Goal: Task Accomplishment & Management: Complete application form

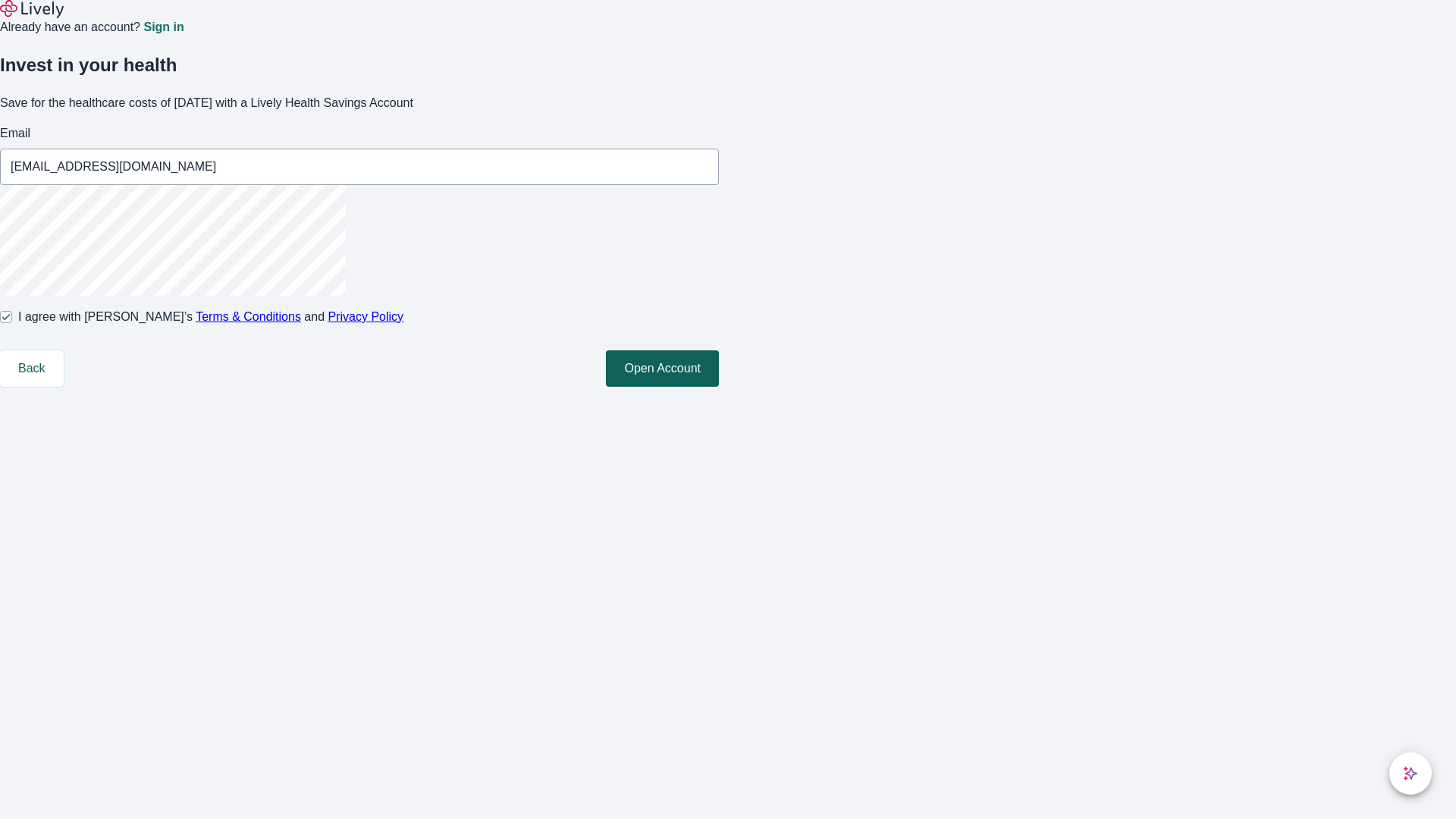
click at [719, 386] on button "Open Account" at bounding box center [662, 369] width 113 height 37
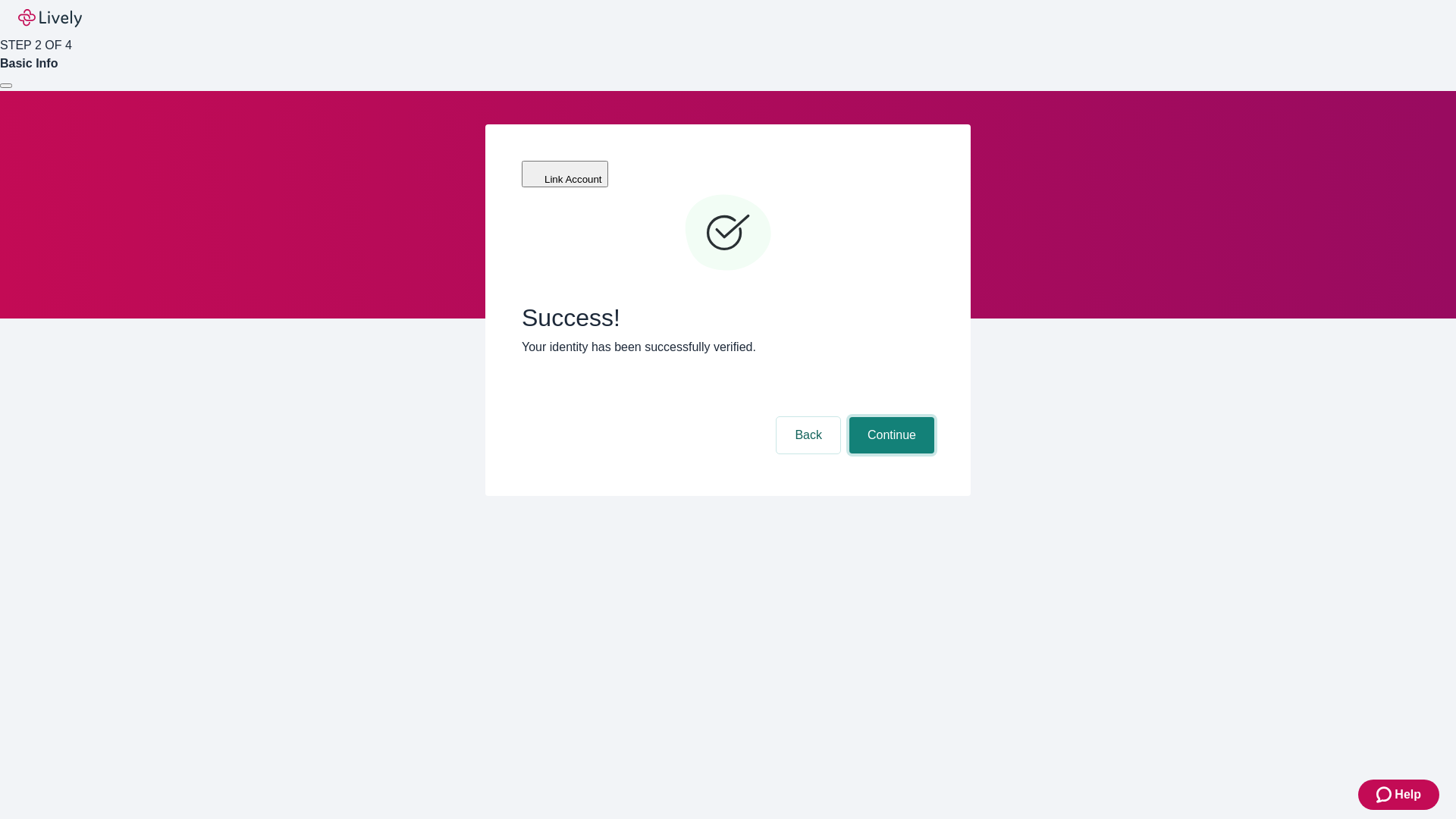
click at [889, 417] on button "Continue" at bounding box center [891, 435] width 85 height 37
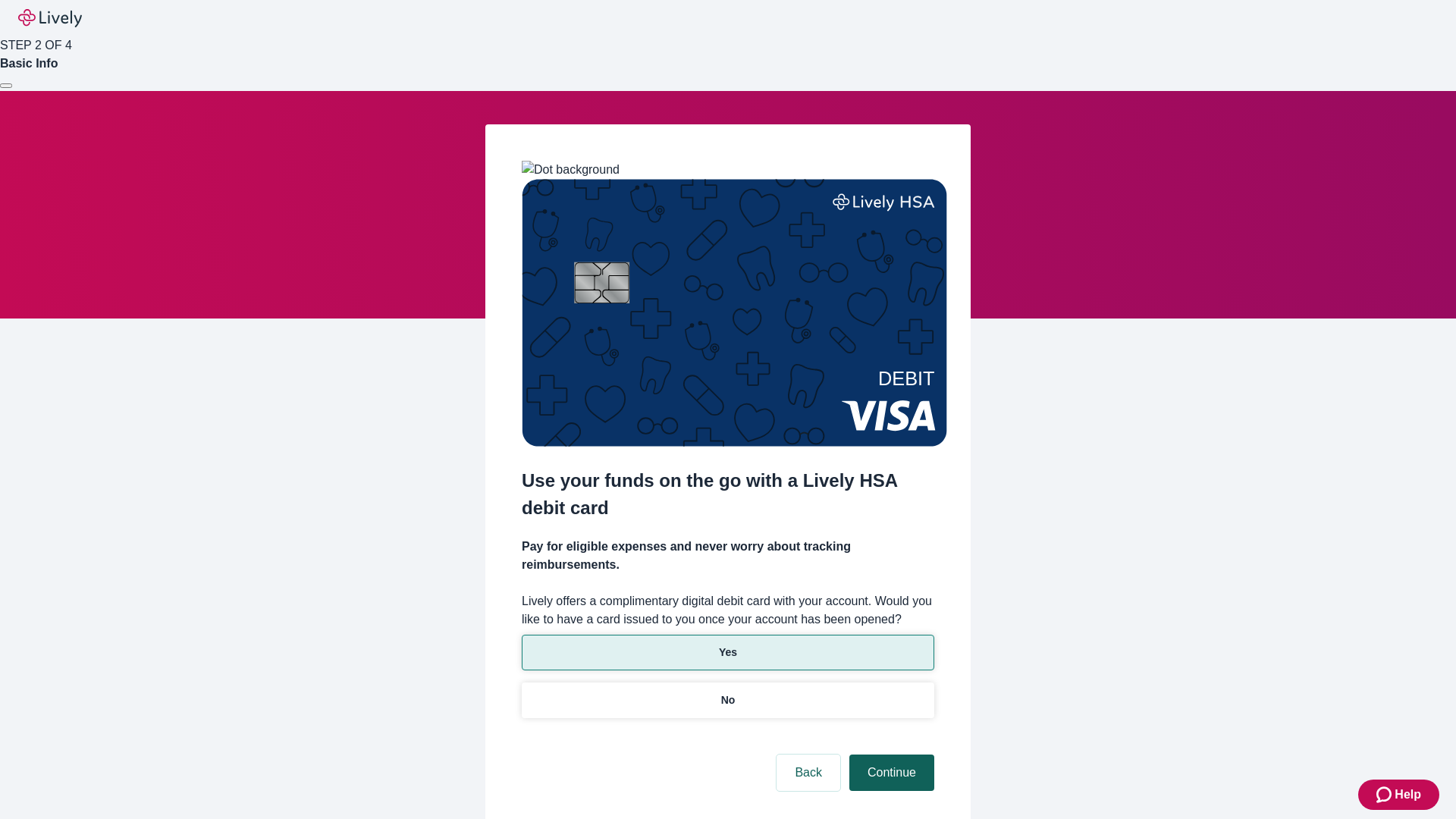
click at [728, 644] on p "Yes" at bounding box center [728, 652] width 18 height 16
click at [889, 754] on button "Continue" at bounding box center [891, 773] width 85 height 37
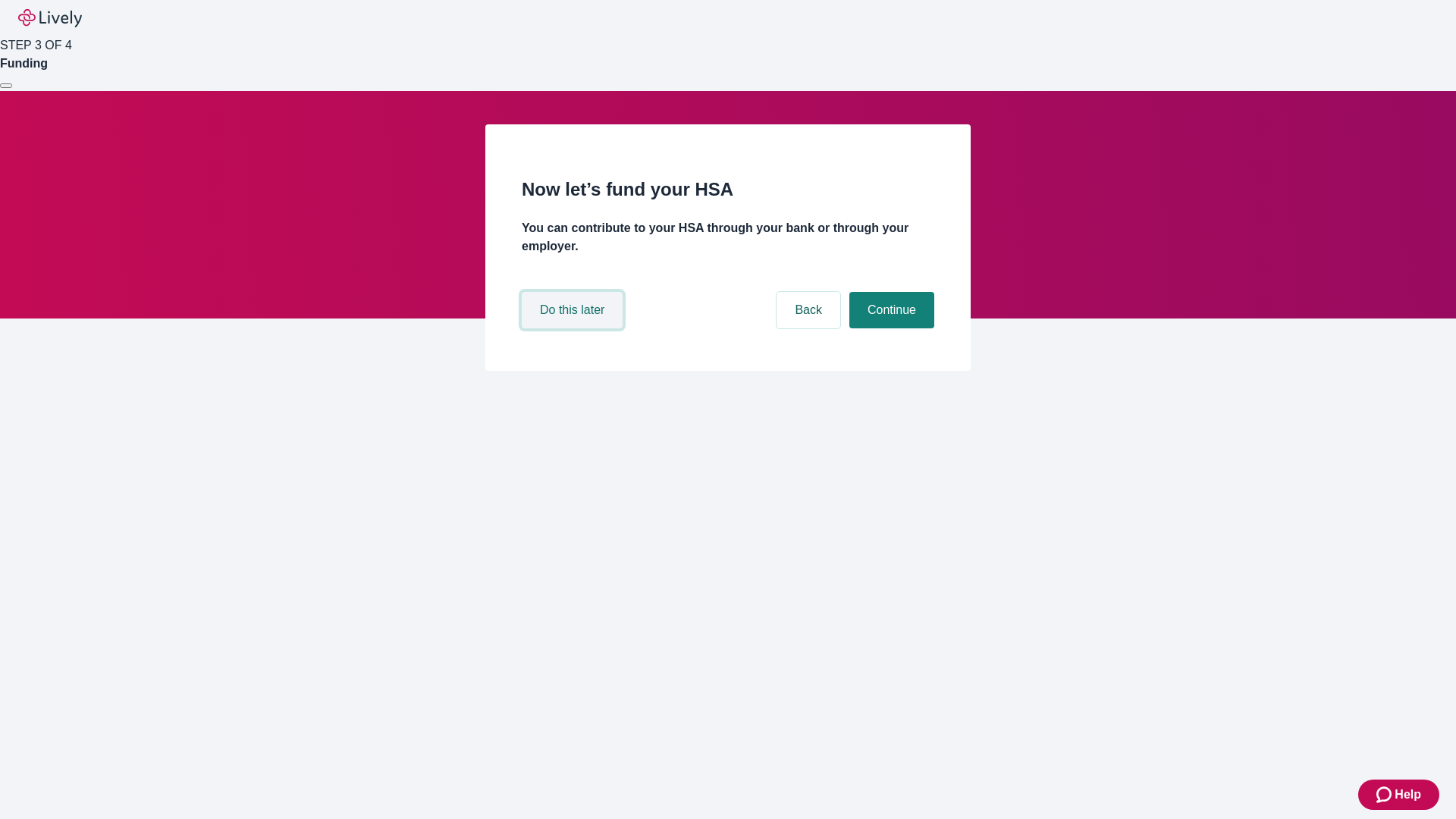
click at [575, 329] on button "Do this later" at bounding box center [572, 310] width 101 height 37
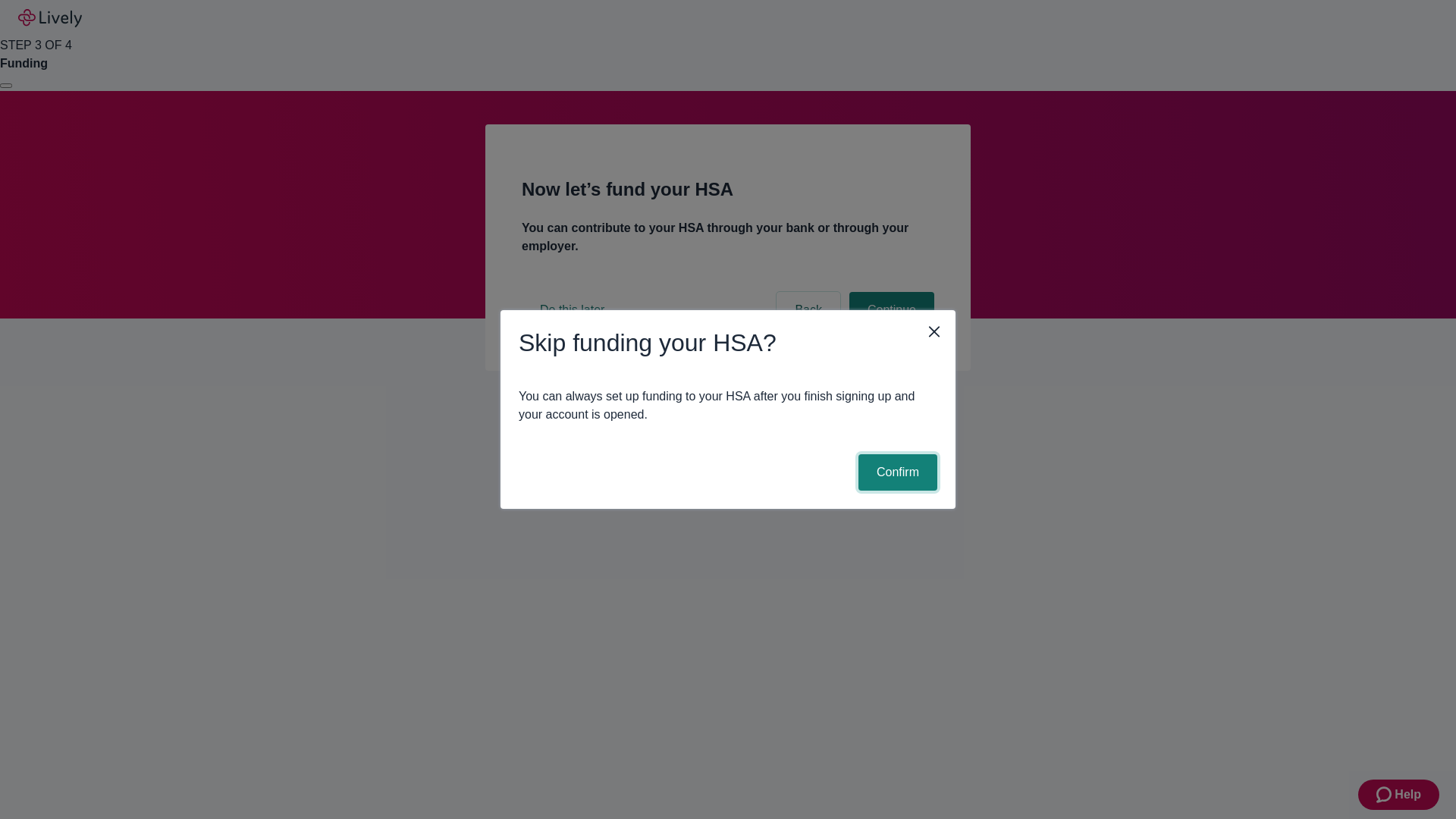
click at [895, 472] on button "Confirm" at bounding box center [898, 473] width 79 height 37
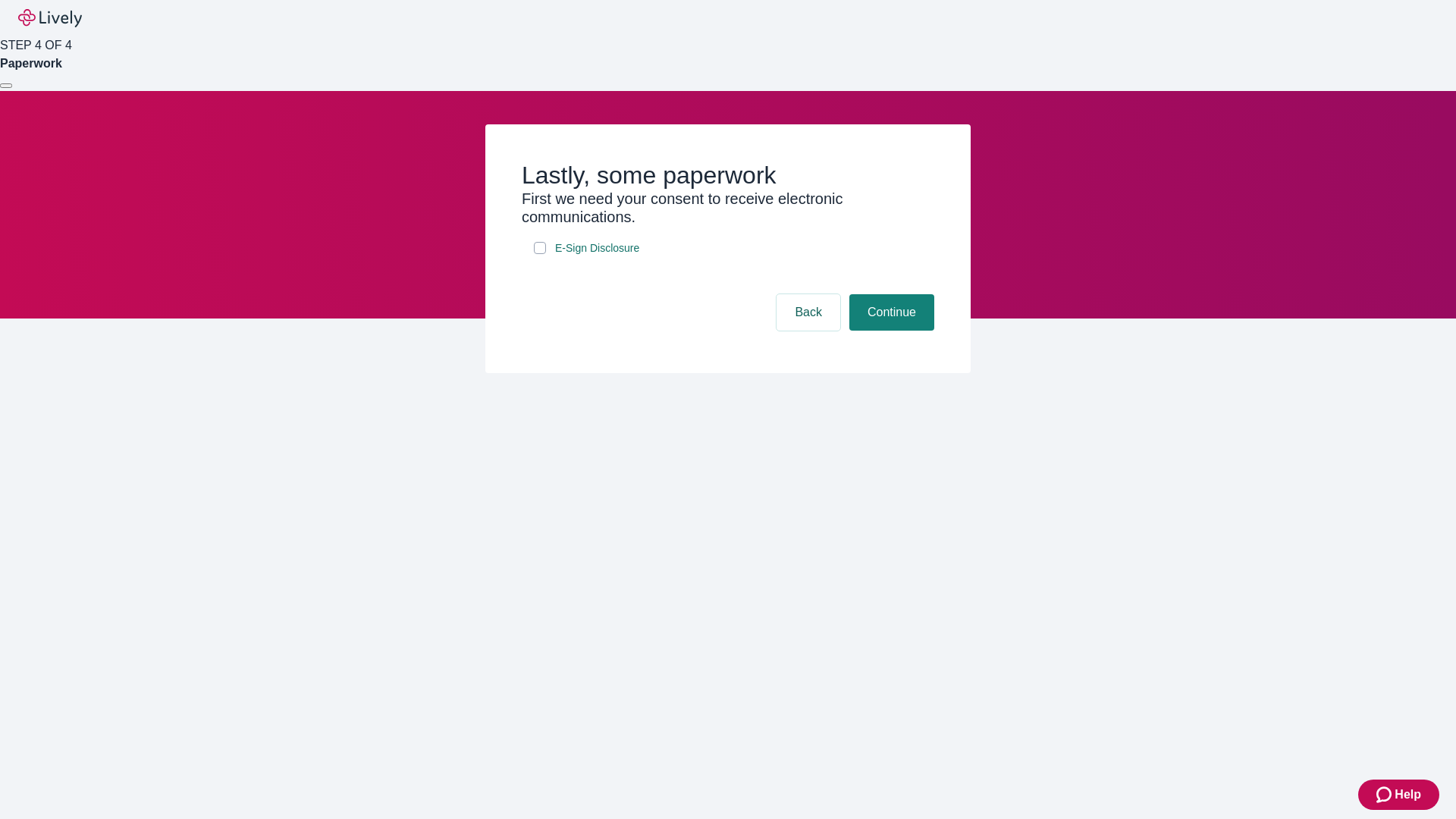
click at [540, 254] on input "E-Sign Disclosure" at bounding box center [540, 248] width 12 height 12
checkbox input "true"
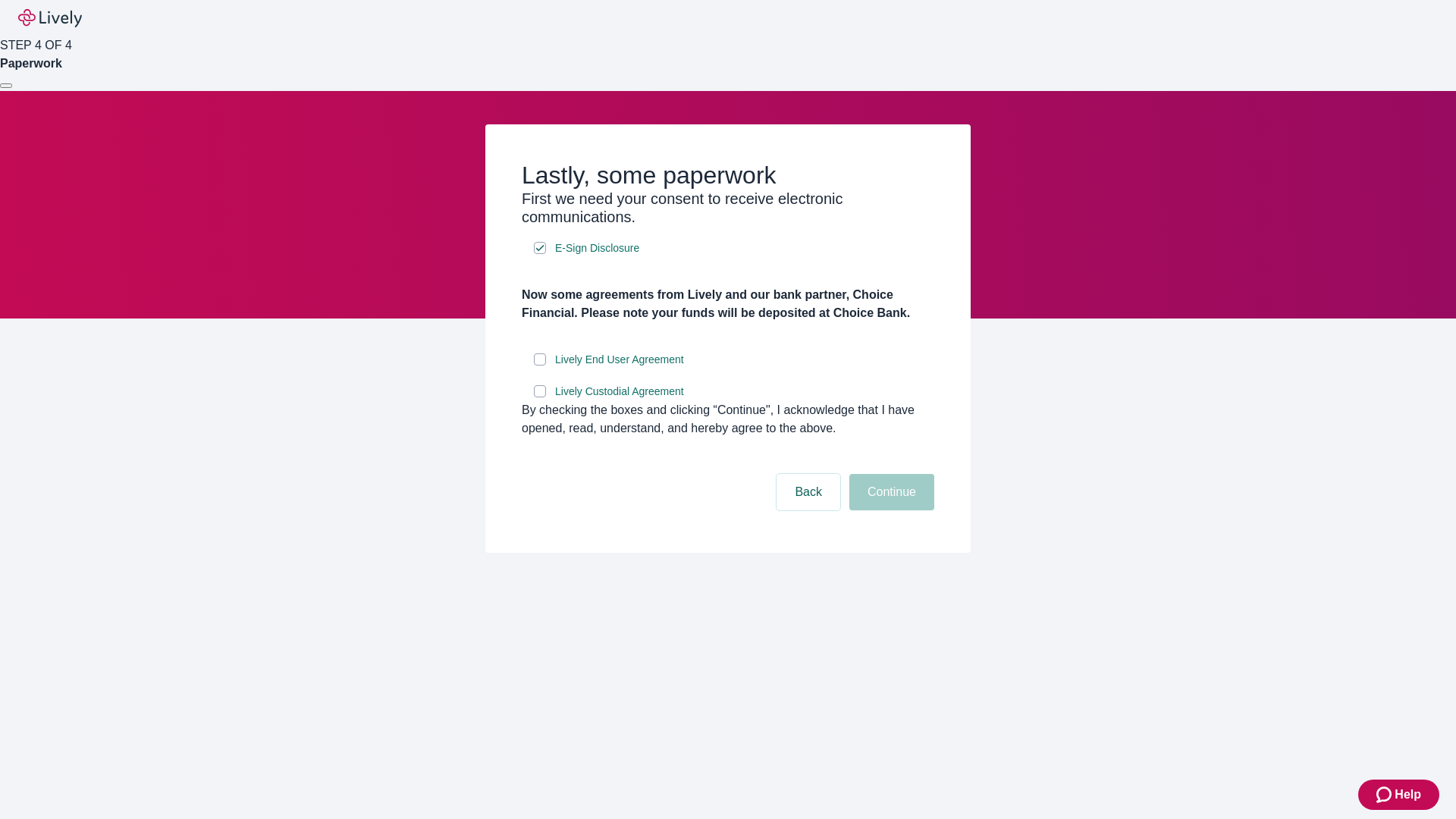
click at [540, 365] on input "Lively End User Agreement" at bounding box center [540, 359] width 12 height 12
checkbox input "true"
click at [540, 398] on input "Lively Custodial Agreement" at bounding box center [540, 392] width 12 height 12
checkbox input "true"
click at [889, 510] on button "Continue" at bounding box center [891, 492] width 85 height 37
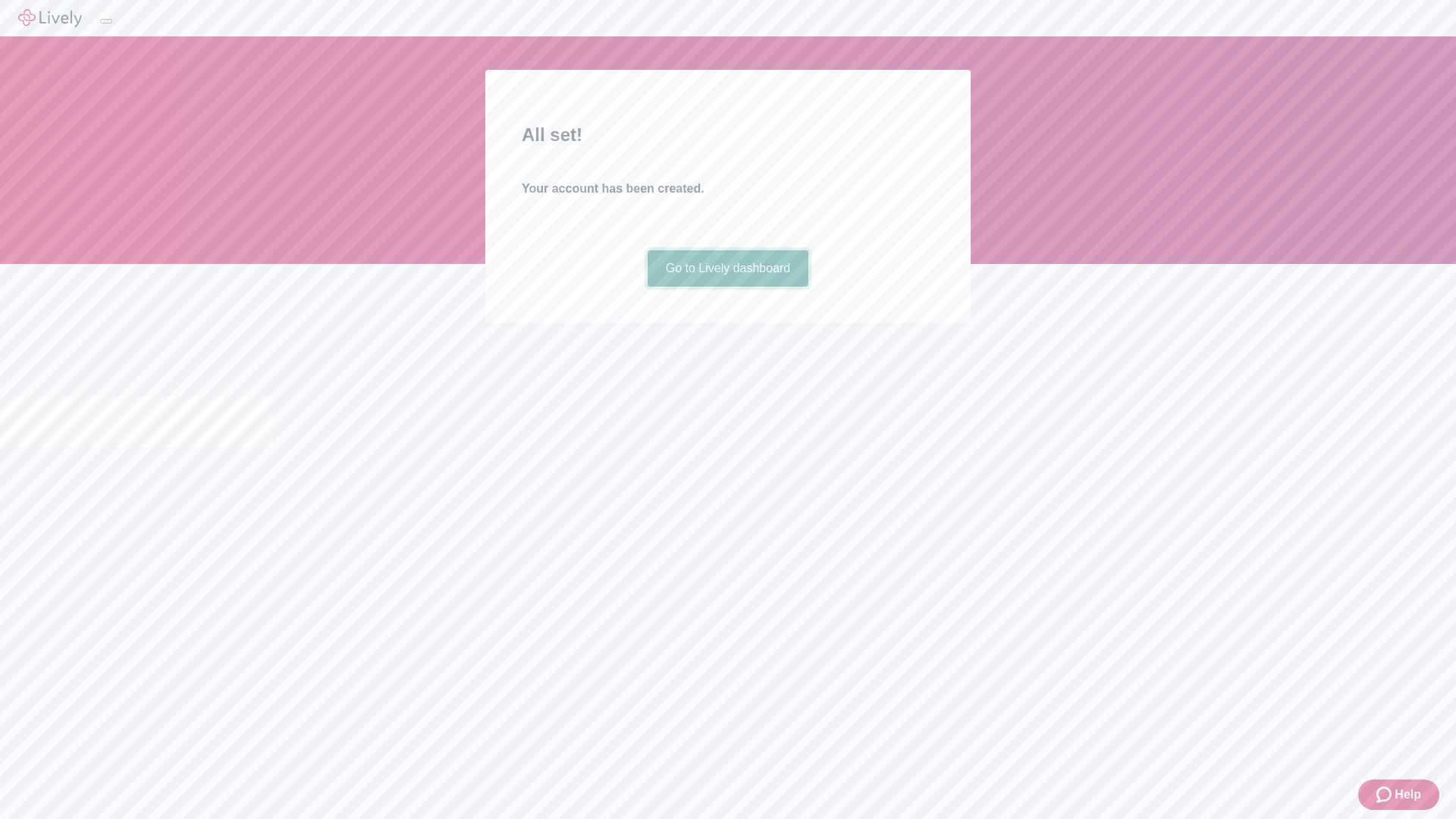
click at [728, 287] on link "Go to Lively dashboard" at bounding box center [728, 268] width 162 height 37
